Goal: Contribute content: Add original content to the website for others to see

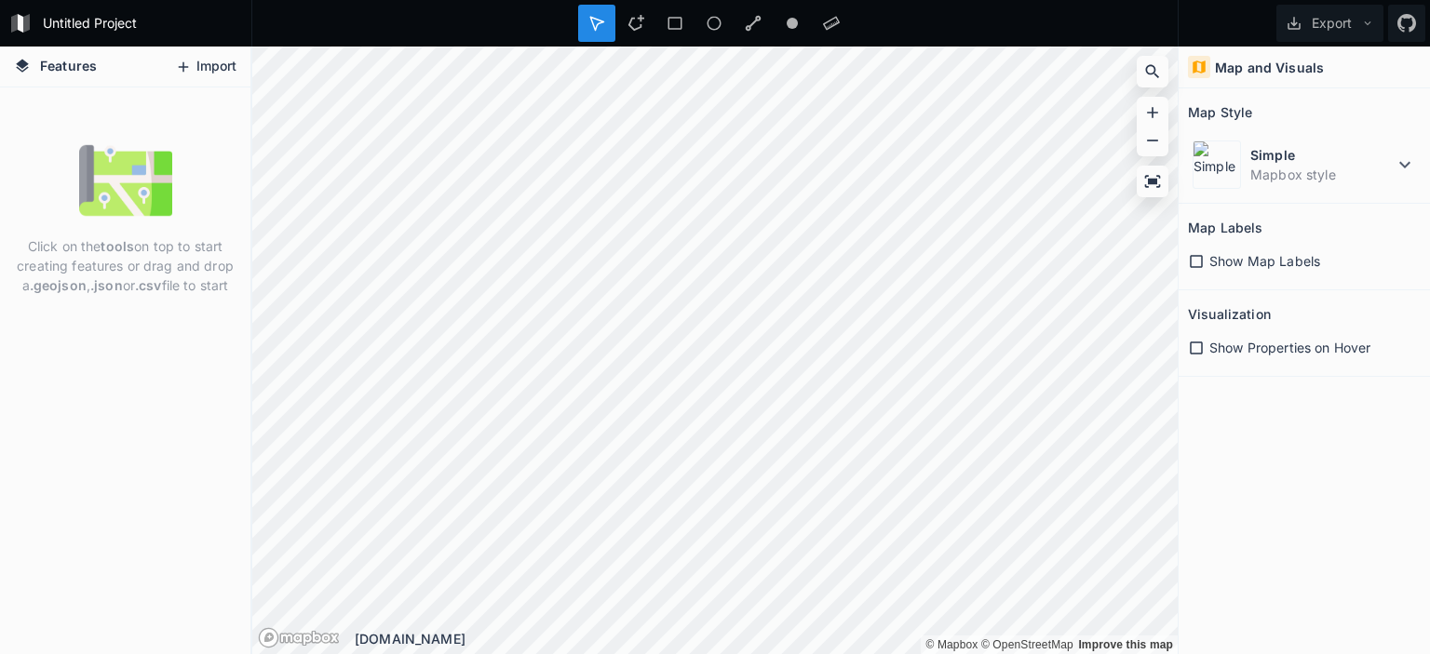
click at [218, 58] on button "Import" at bounding box center [206, 67] width 80 height 30
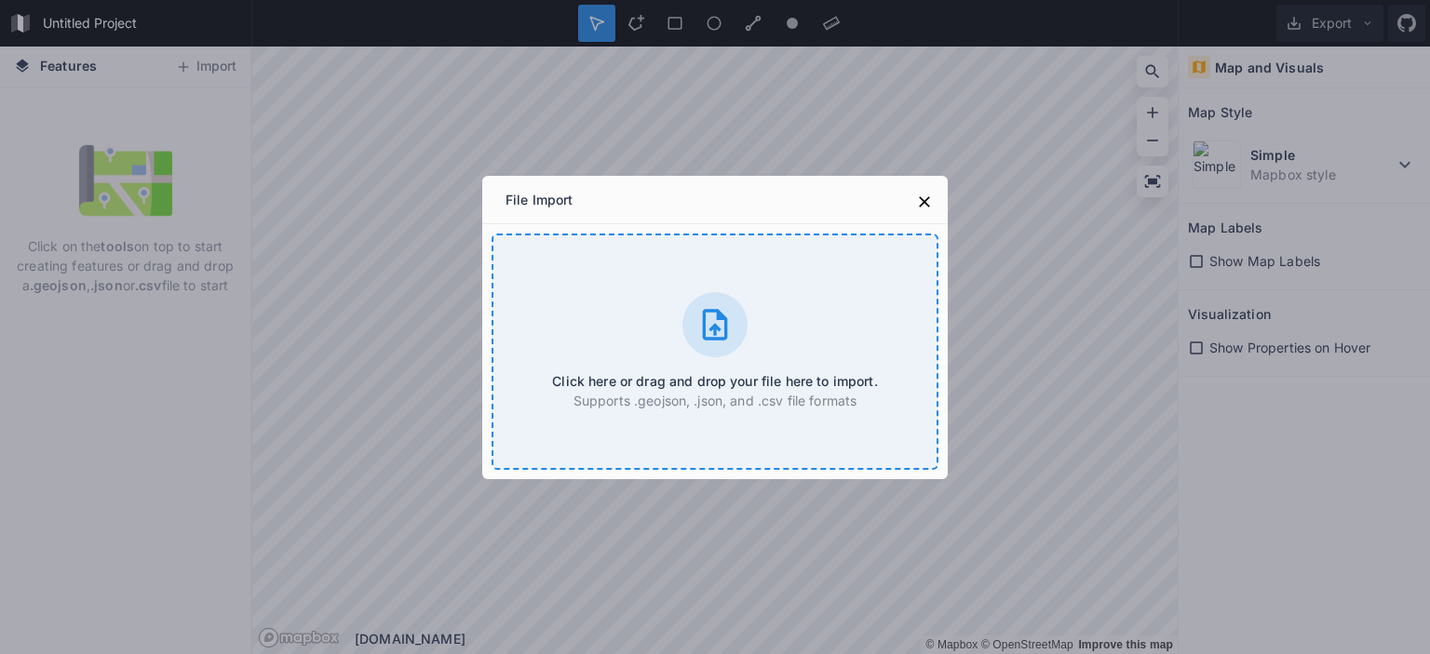
click at [616, 269] on div "Click here or drag and drop your file here to import. Supports .geojson, .json,…" at bounding box center [714, 352] width 447 height 236
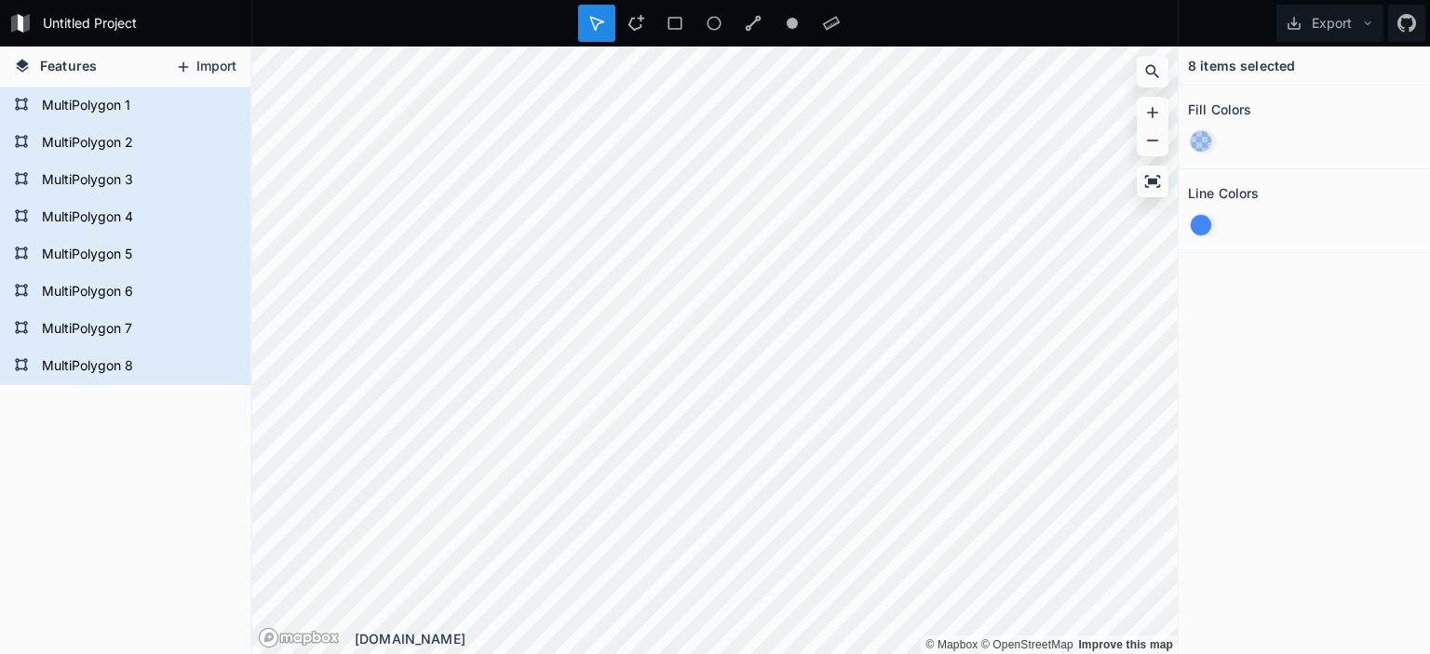
click at [211, 68] on button "Import" at bounding box center [206, 67] width 80 height 30
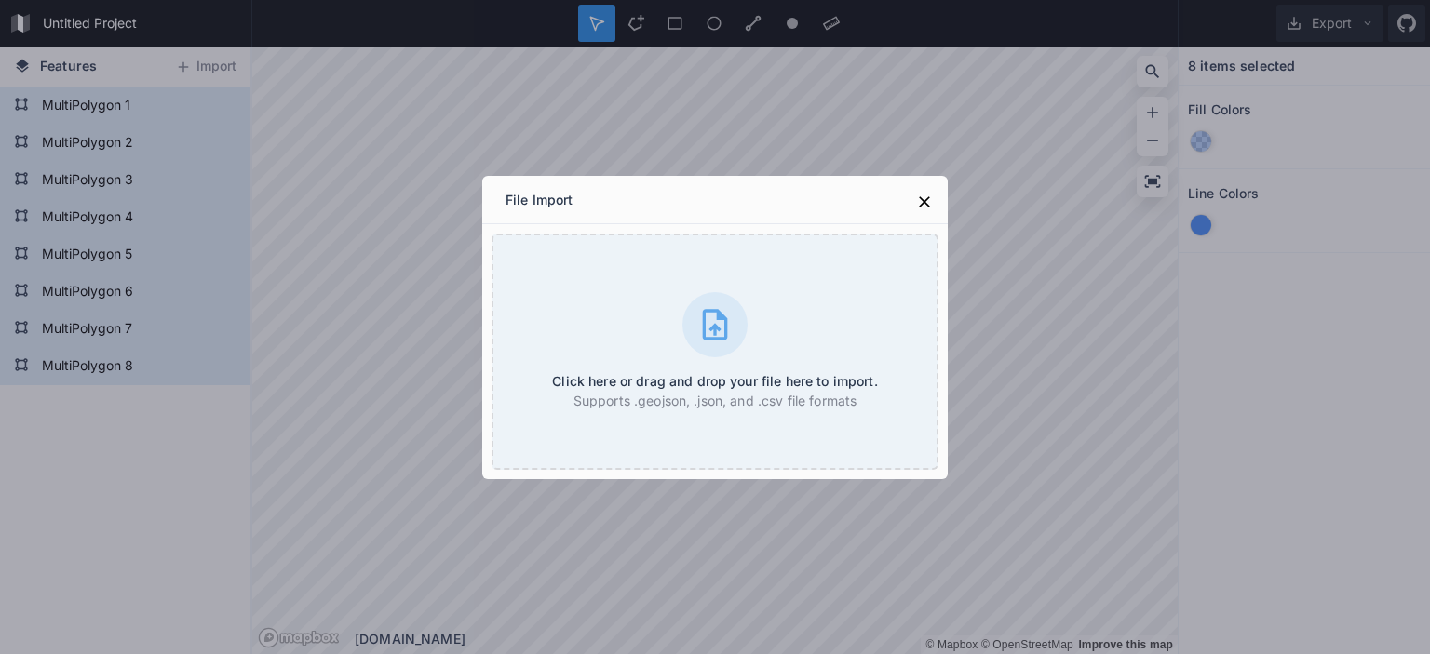
click at [208, 61] on div "File Import Click here or drag and drop your file here to import. Supports .geo…" at bounding box center [715, 327] width 1430 height 654
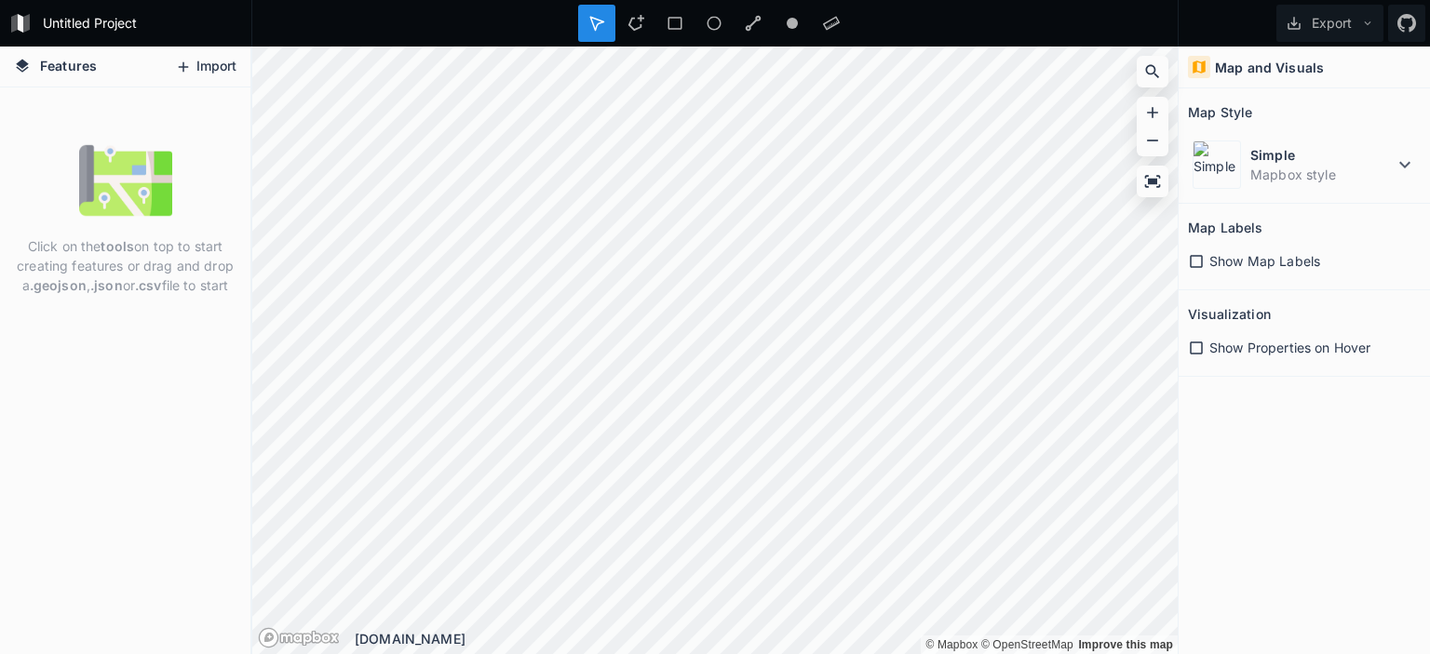
click at [230, 64] on button "Import" at bounding box center [206, 67] width 80 height 30
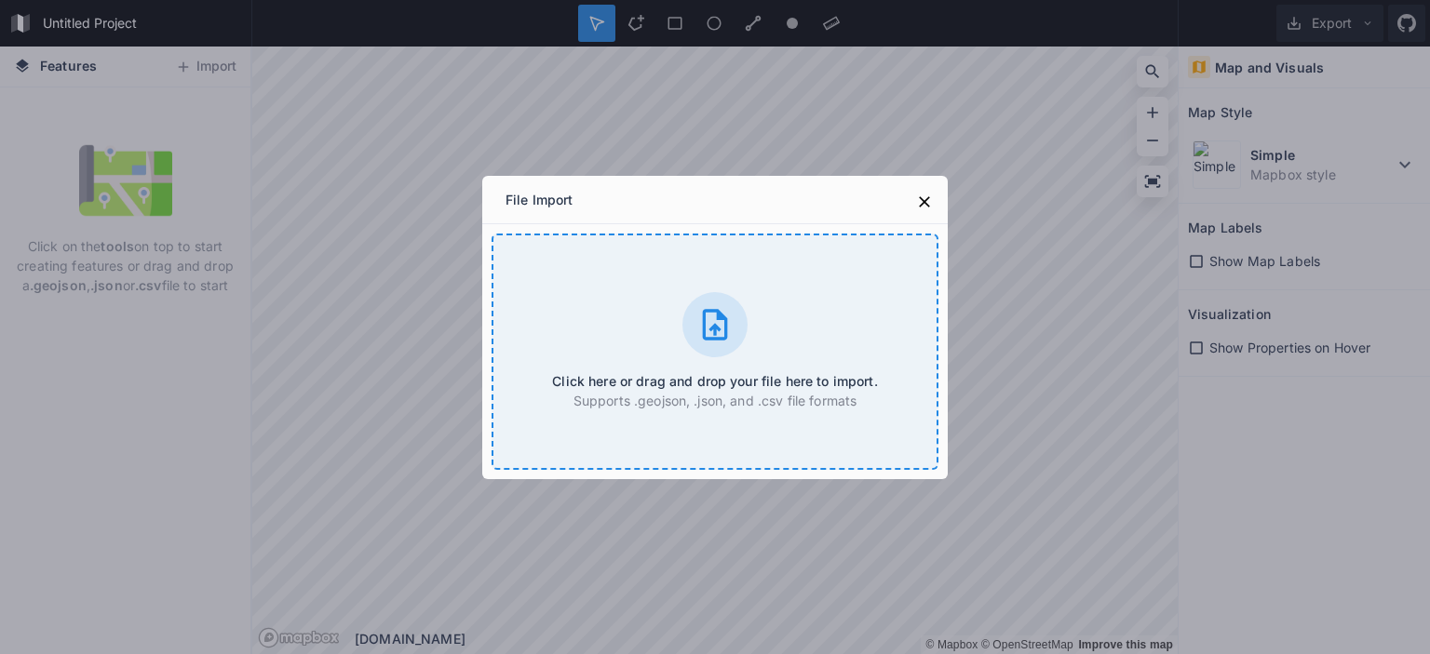
click at [629, 360] on div "Click here or drag and drop your file here to import. Supports .geojson, .json,…" at bounding box center [714, 352] width 447 height 236
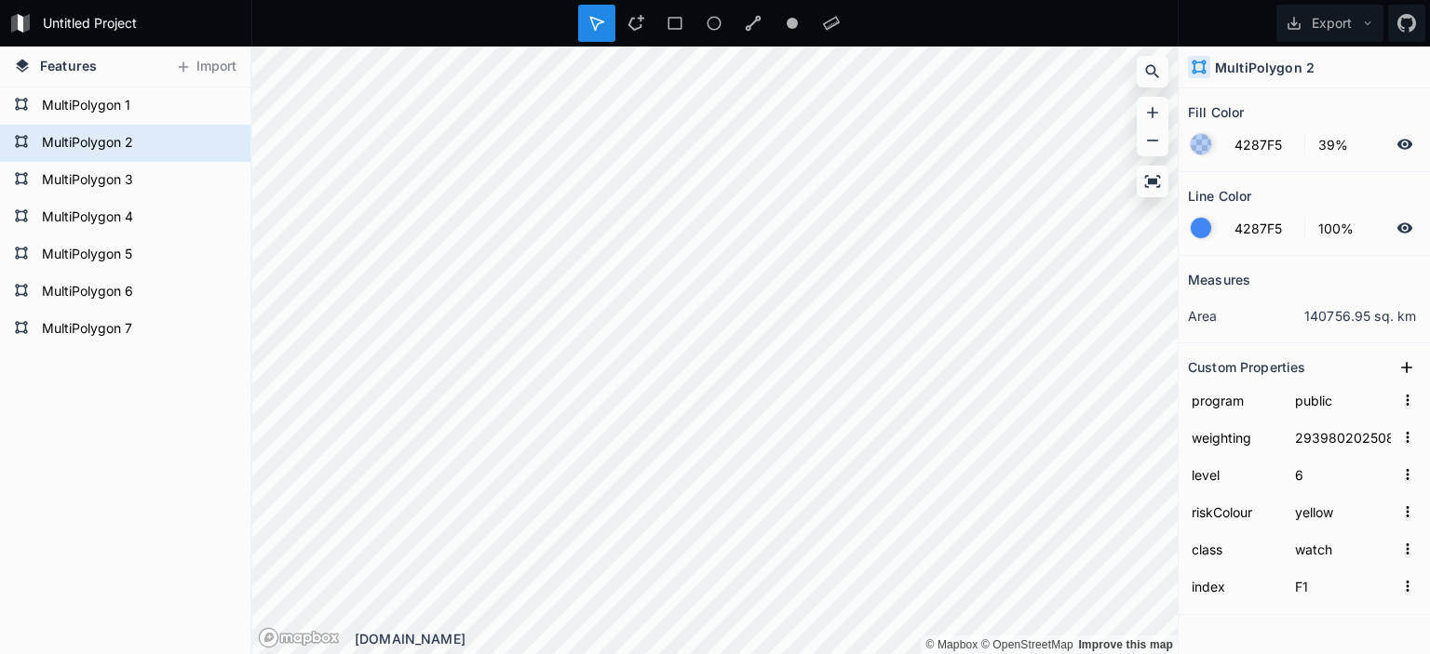
click at [1402, 230] on icon at bounding box center [1405, 227] width 16 height 10
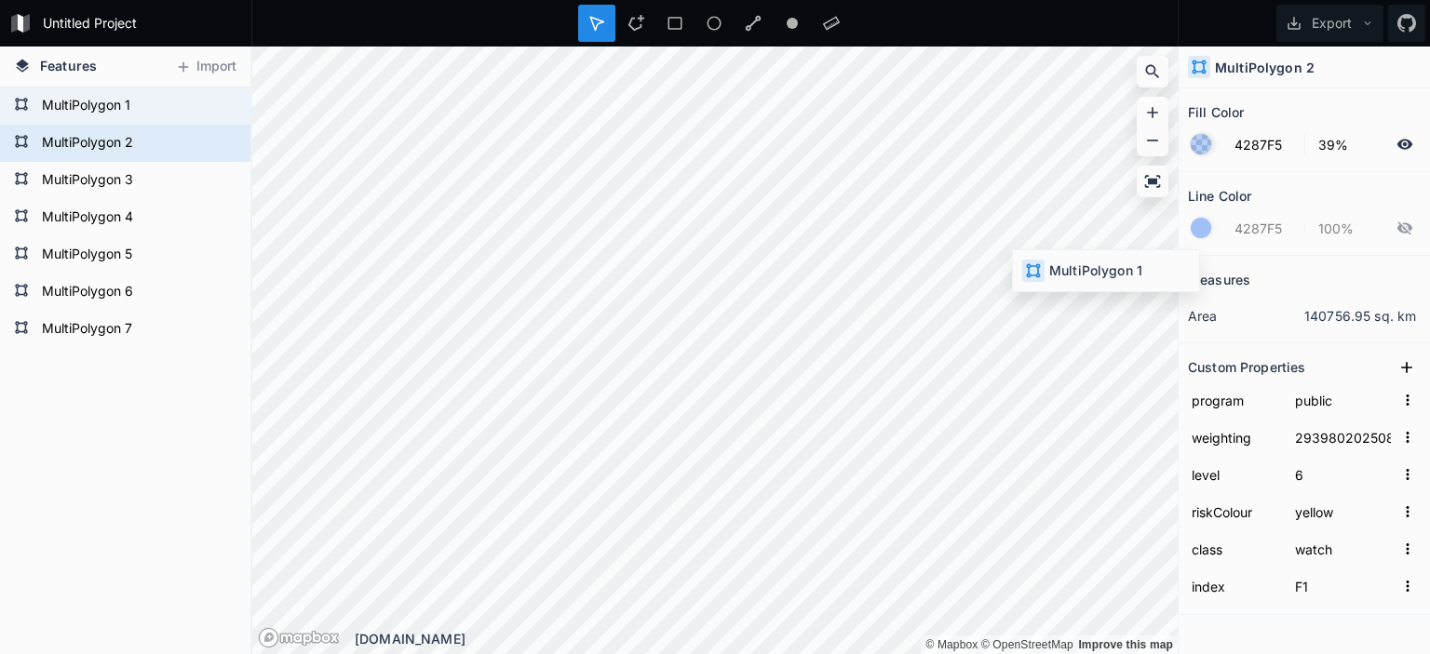
type input "29398720250821190000"
type input "warning"
type input "F0"
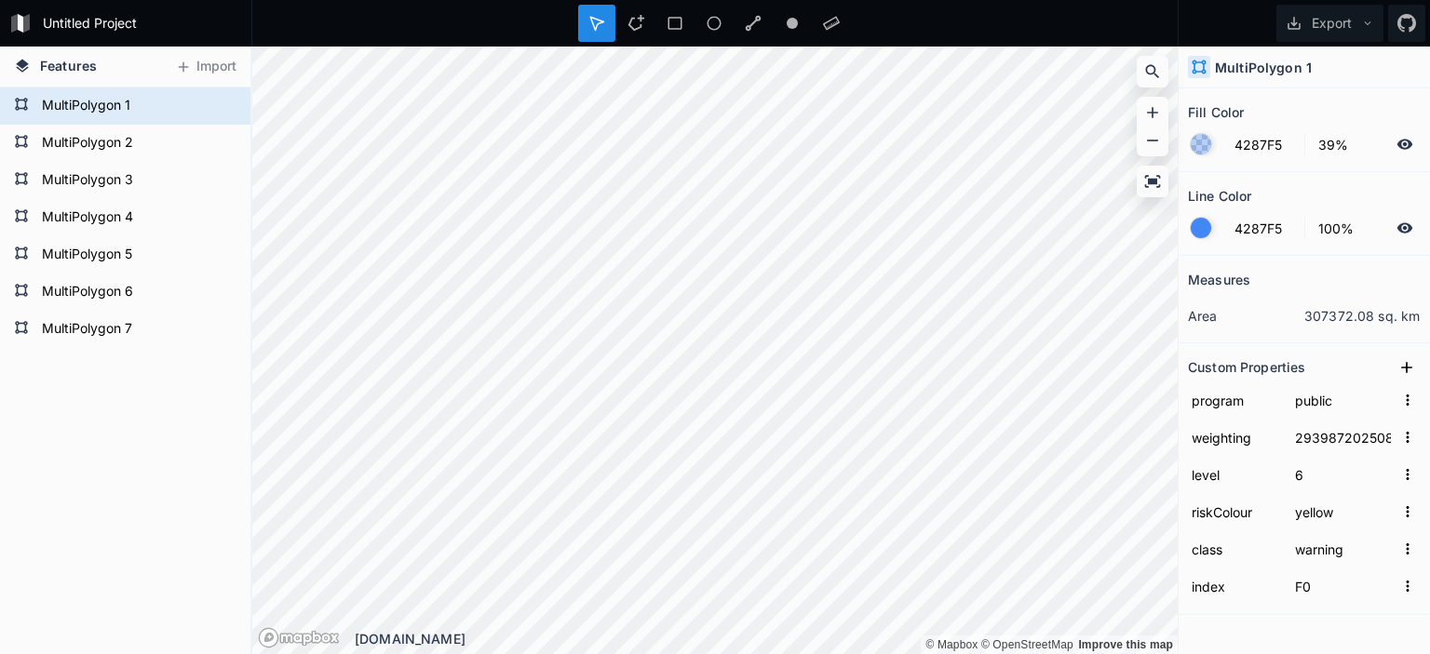
click at [1403, 233] on icon at bounding box center [1404, 228] width 17 height 17
type input "29398020250821186000"
type input "watch"
type input "F1"
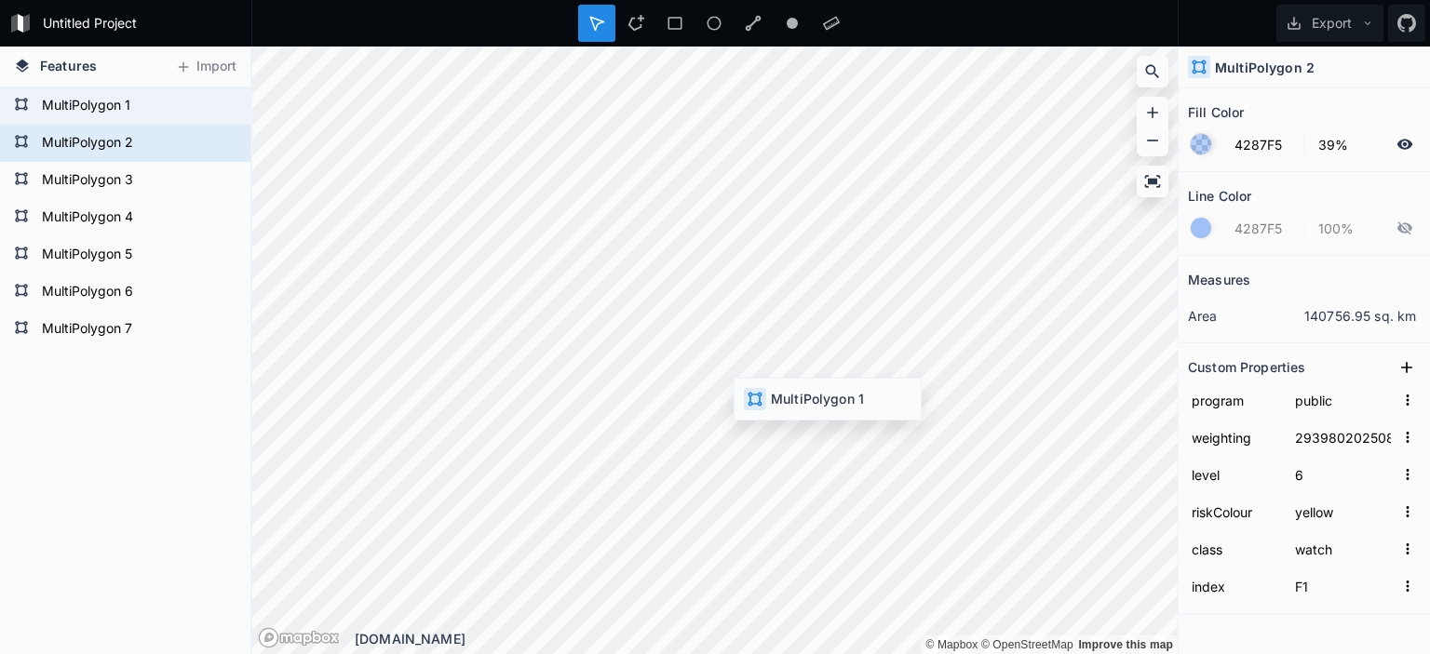
type input "29398720250821190000"
type input "warning"
type input "F0"
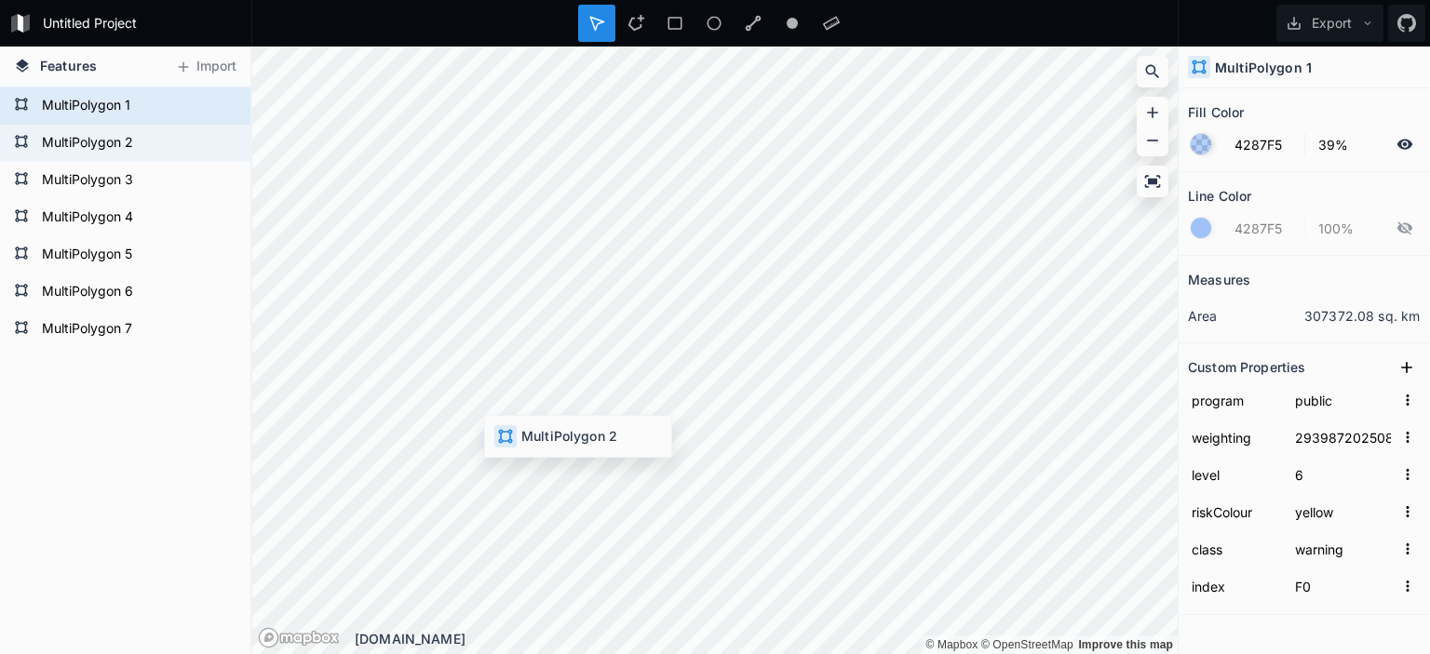
type input "29398020250821186000"
type input "watch"
type input "F1"
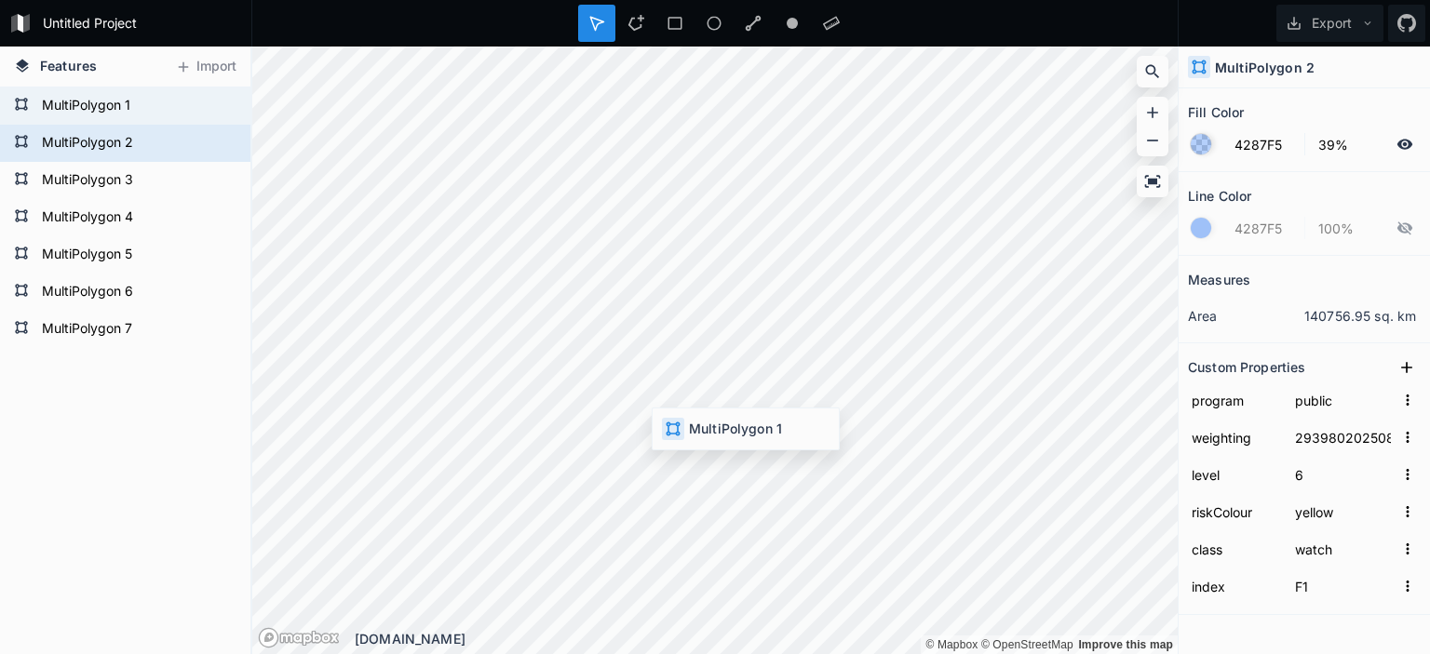
type input "29398720250821190000"
type input "warning"
type input "F0"
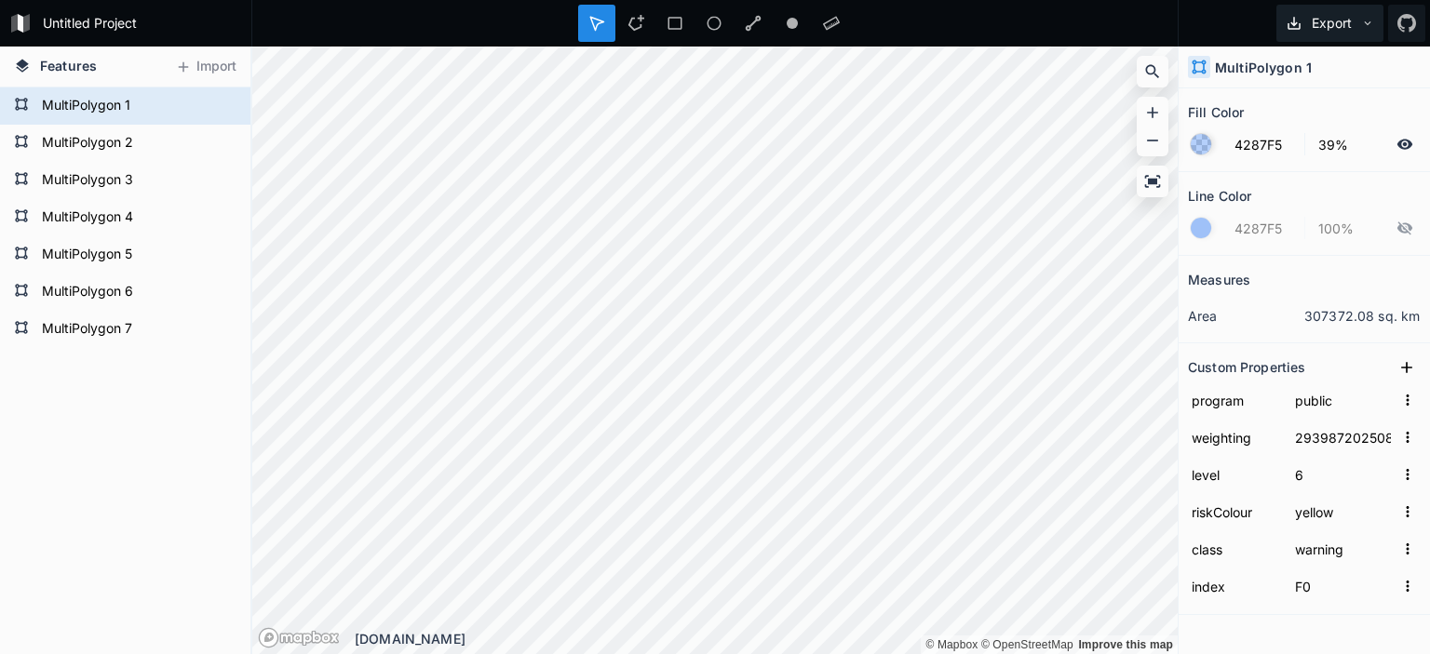
click at [1305, 22] on button "Export" at bounding box center [1329, 23] width 107 height 37
click at [1167, 15] on div at bounding box center [714, 23] width 927 height 47
